Goal: Communication & Community: Answer question/provide support

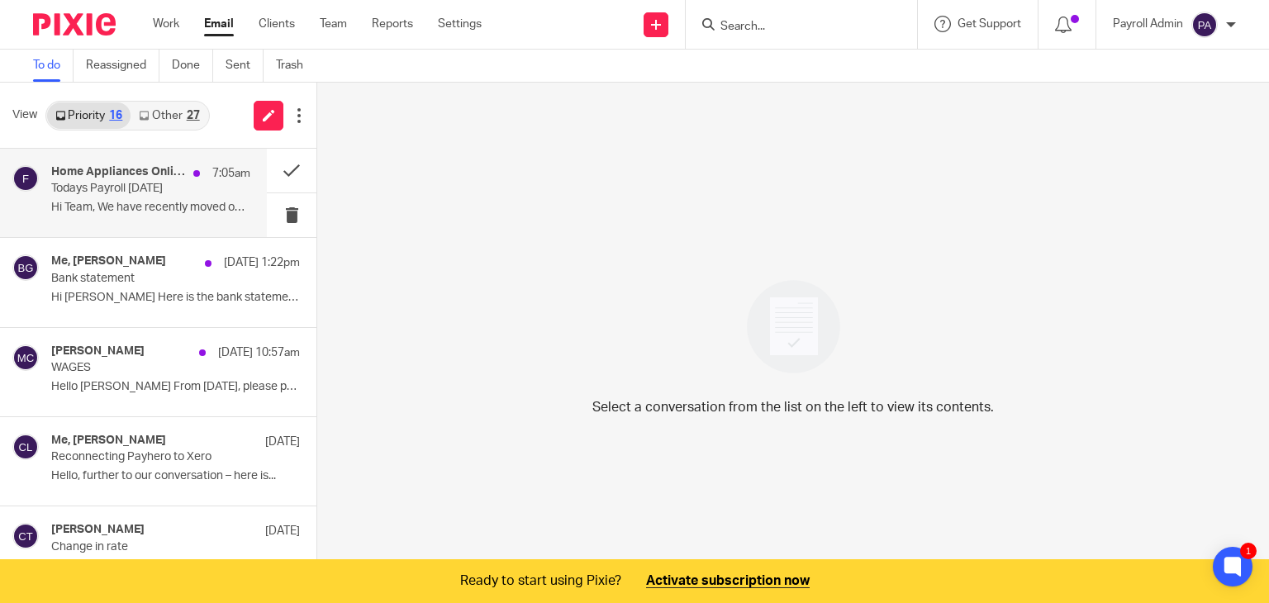
click at [117, 173] on h4 "Home Appliances Online, Me" at bounding box center [118, 172] width 134 height 14
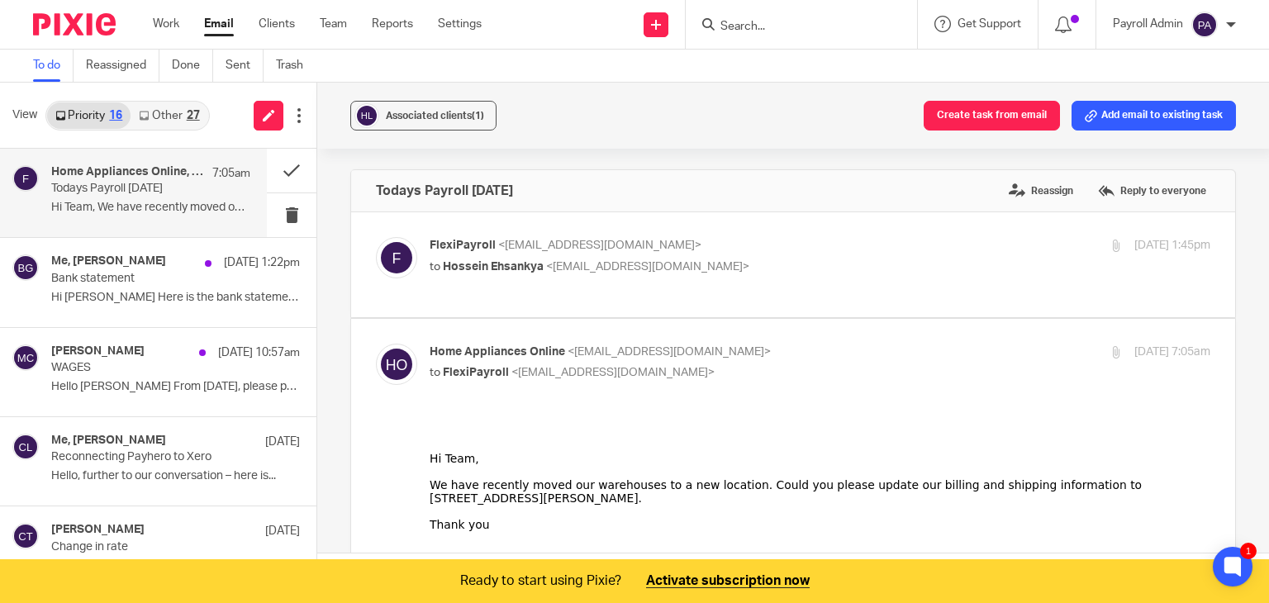
click at [124, 197] on div "Home Appliances Online, Me 7:05am Todays Payroll [DATE] Hi Team, We have recent…" at bounding box center [150, 192] width 199 height 55
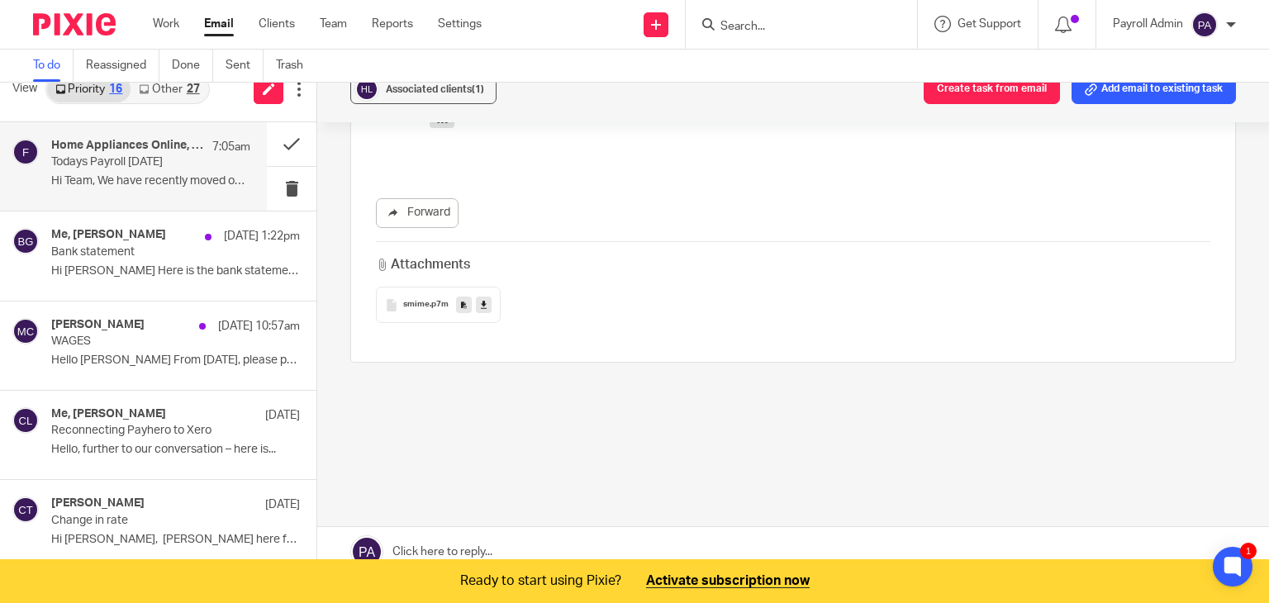
scroll to position [41, 0]
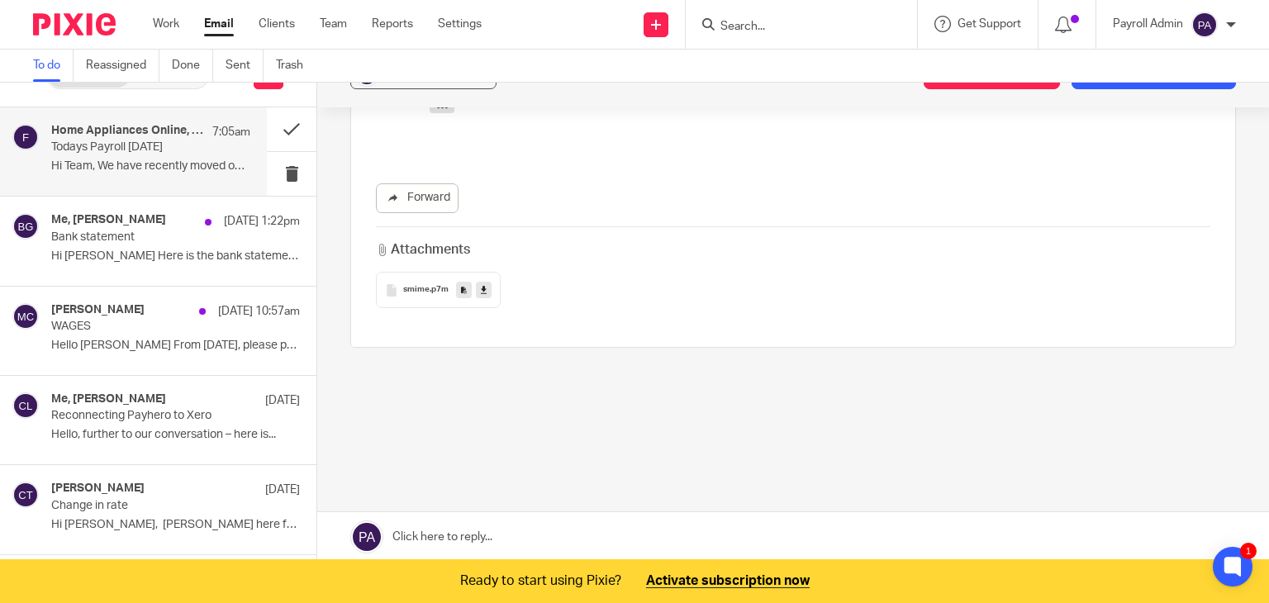
click at [486, 534] on link at bounding box center [793, 537] width 952 height 50
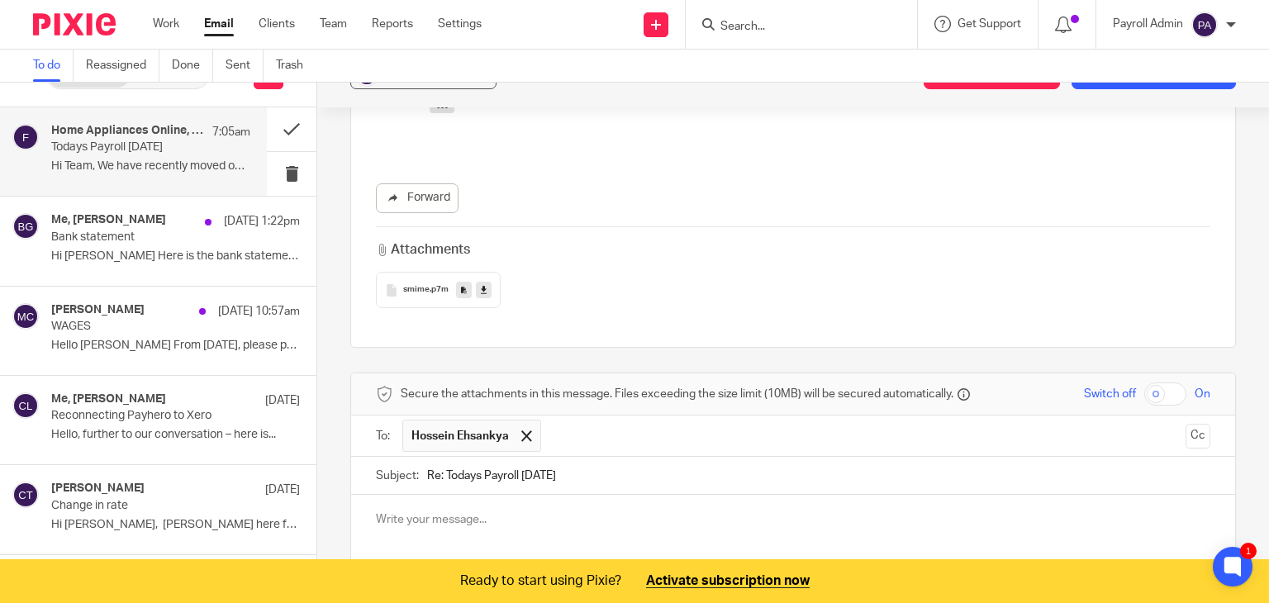
scroll to position [976, 0]
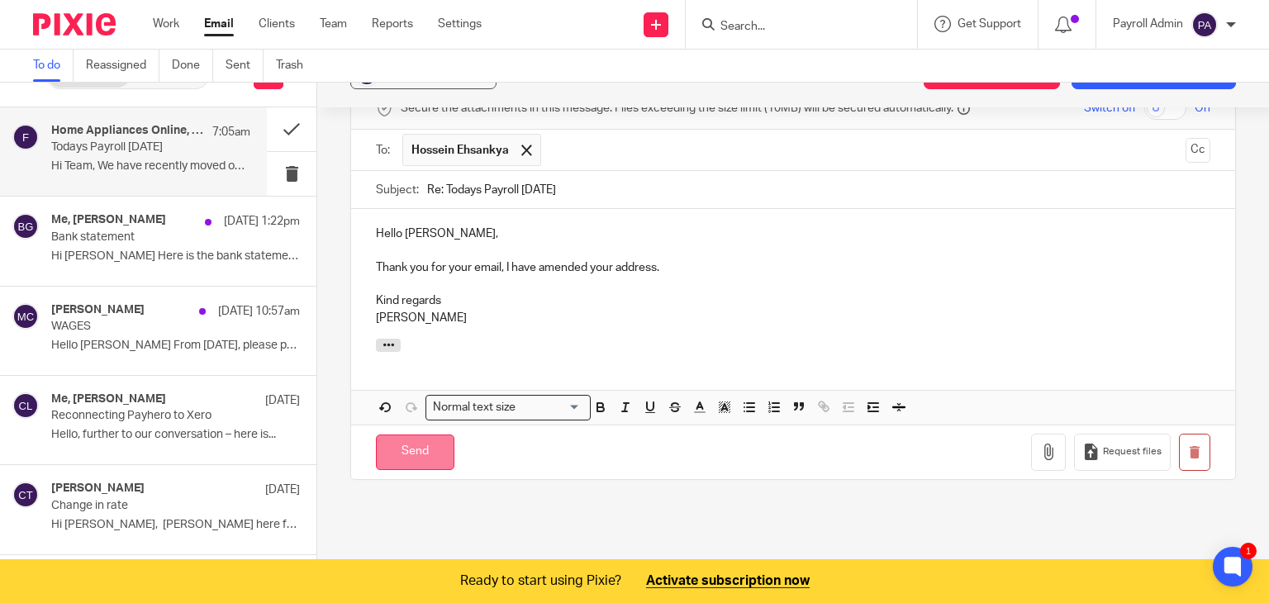
click at [416, 449] on input "Send" at bounding box center [415, 452] width 78 height 36
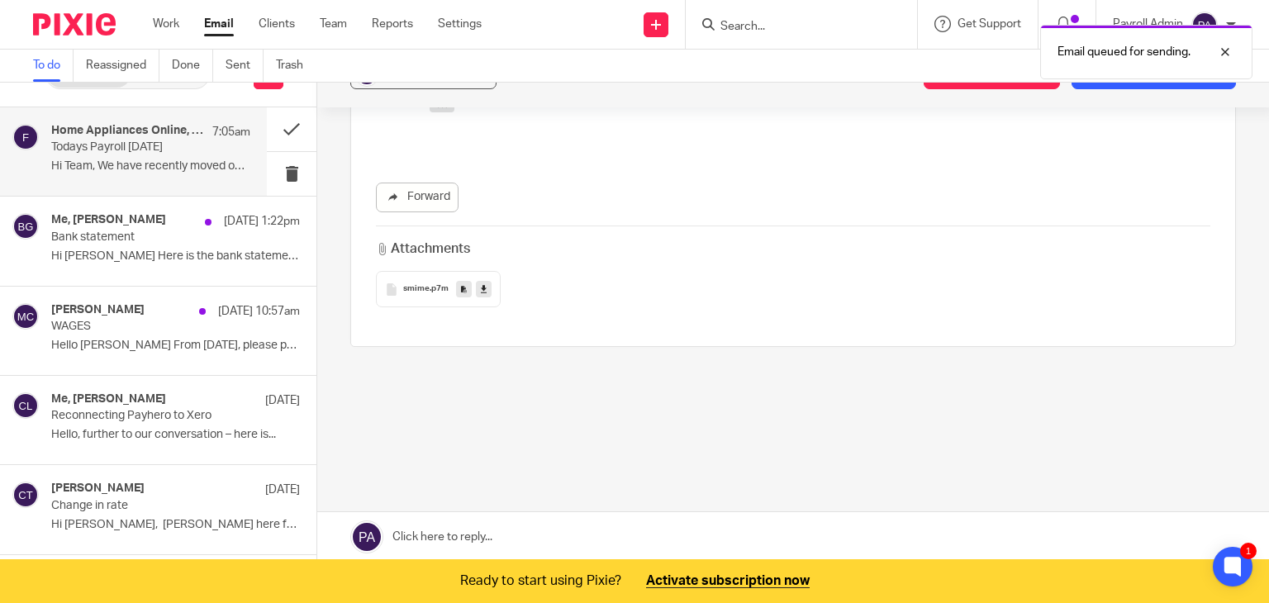
scroll to position [691, 0]
click at [268, 131] on button at bounding box center [292, 129] width 50 height 44
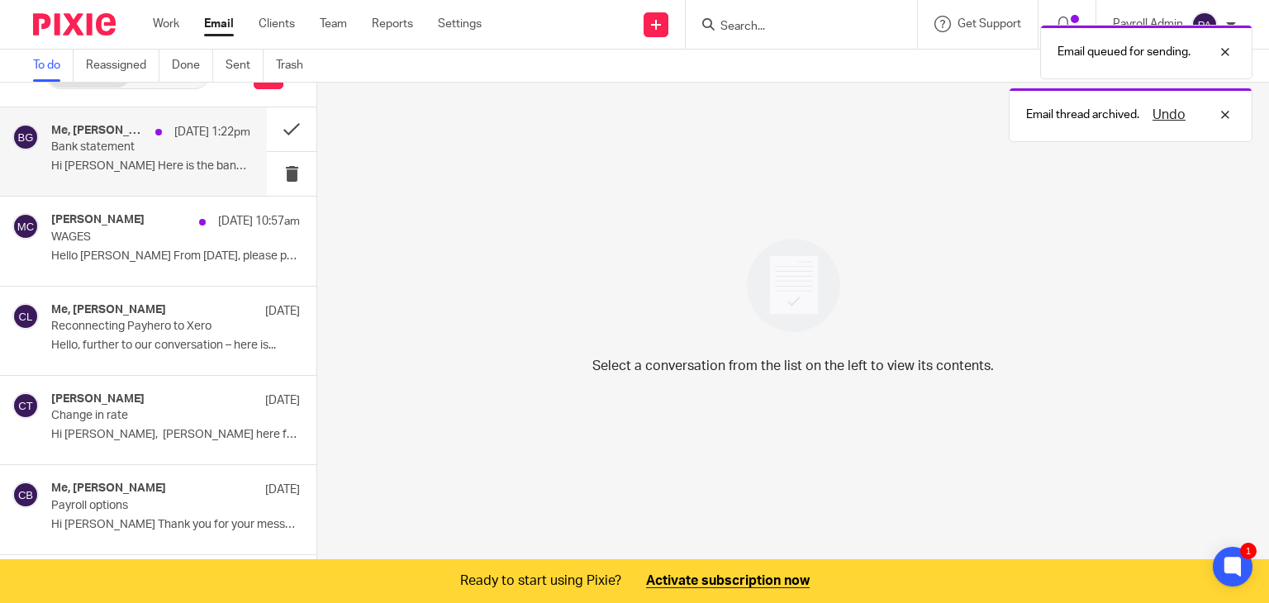
click at [124, 147] on p "Bank statement" at bounding box center [130, 147] width 159 height 14
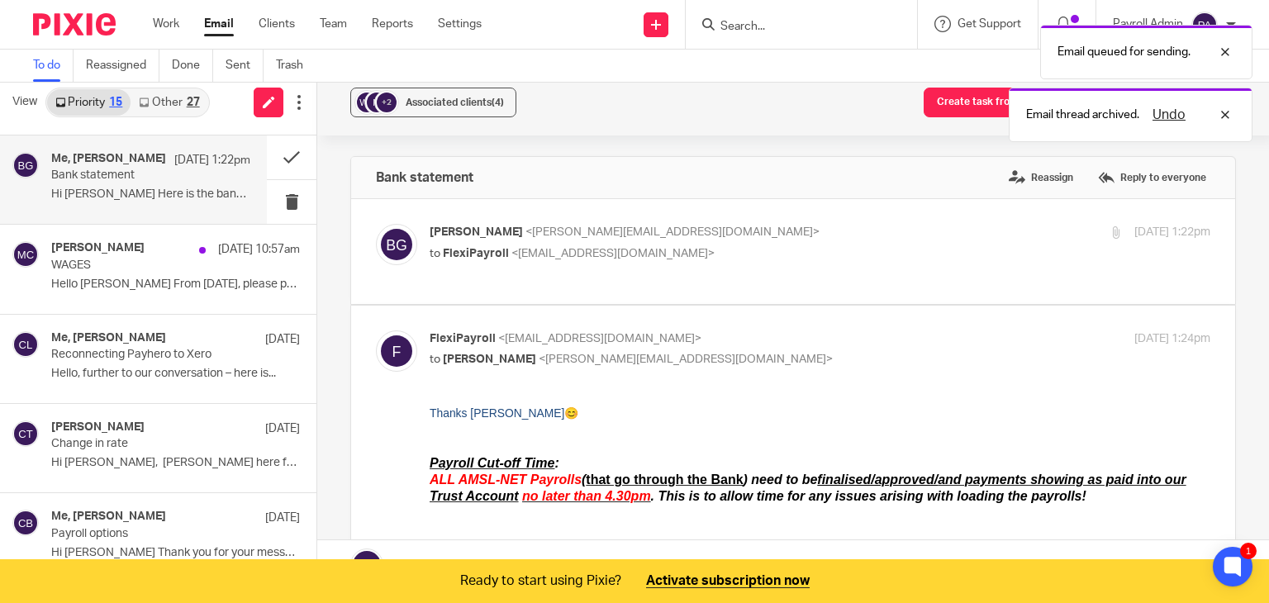
scroll to position [0, 0]
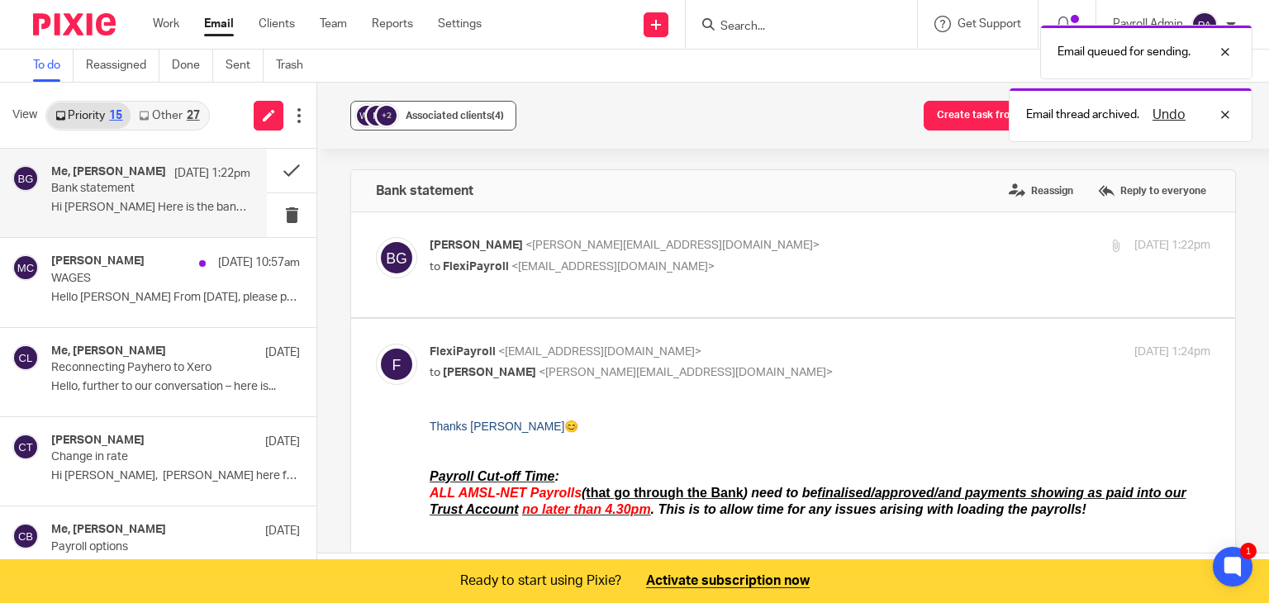
click at [430, 109] on div "Associated clients (4)" at bounding box center [455, 115] width 98 height 17
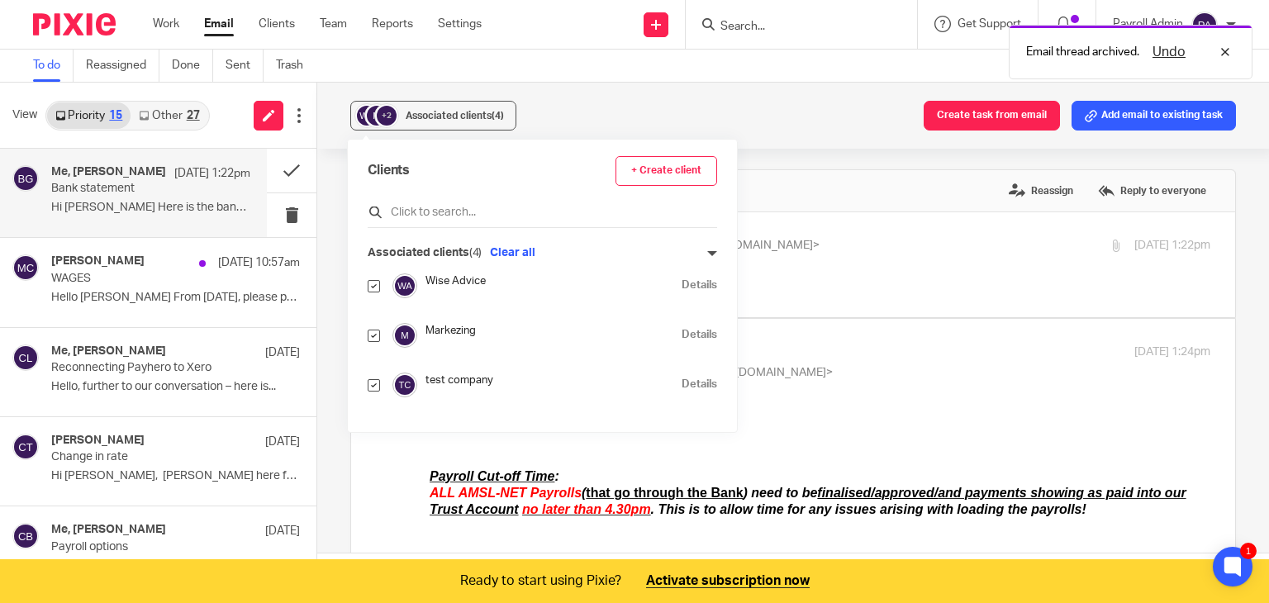
click at [438, 216] on input "text" at bounding box center [542, 212] width 349 height 17
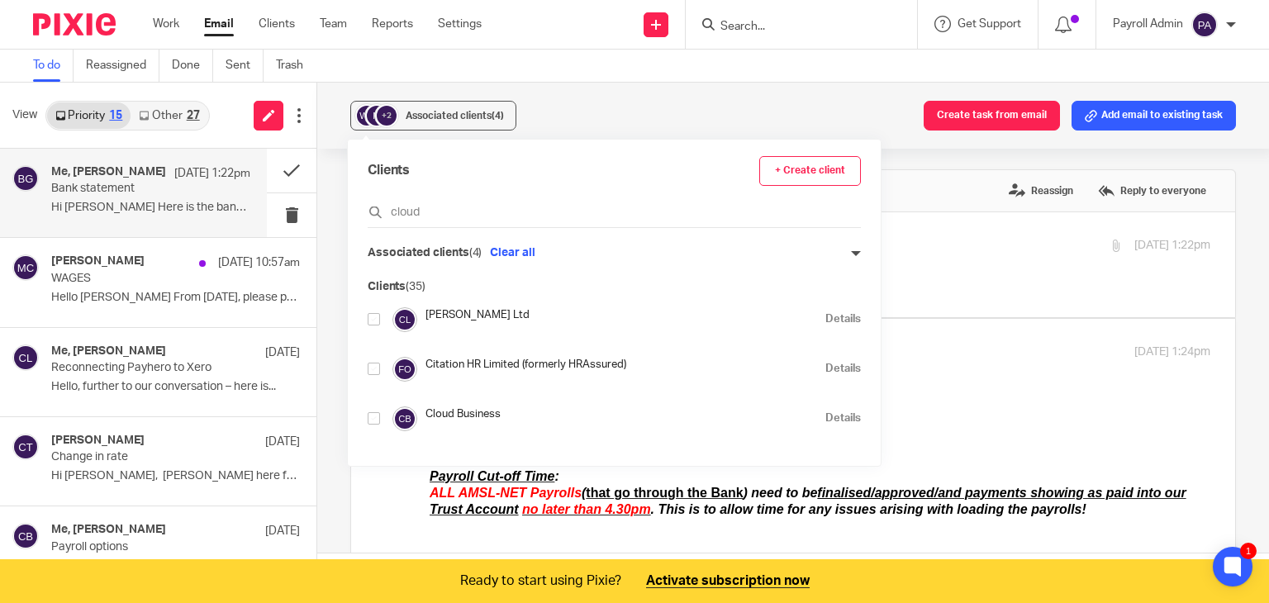
type input "cloud"
click at [373, 420] on input "checkbox" at bounding box center [374, 418] width 12 height 12
checkbox input "true"
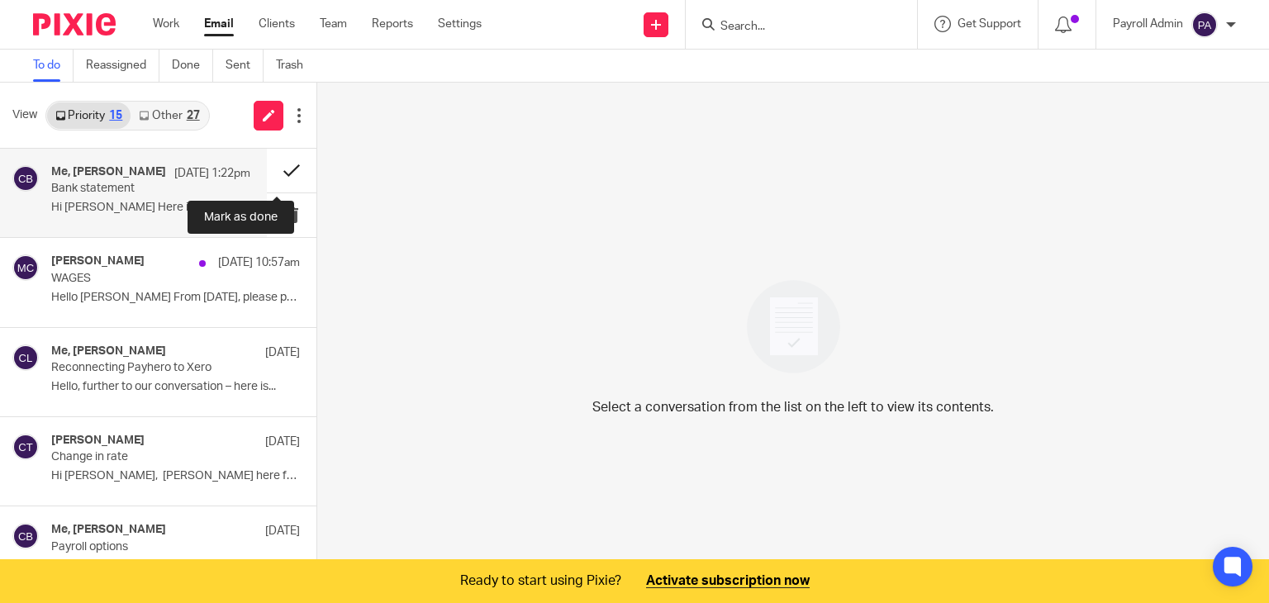
click at [276, 166] on button at bounding box center [292, 171] width 50 height 44
